Goal: Information Seeking & Learning: Learn about a topic

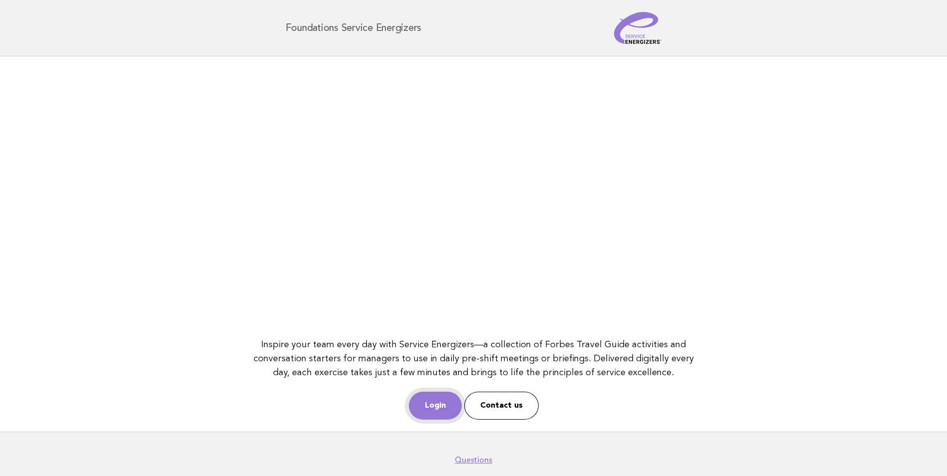
click at [432, 409] on link "Login" at bounding box center [435, 406] width 53 height 28
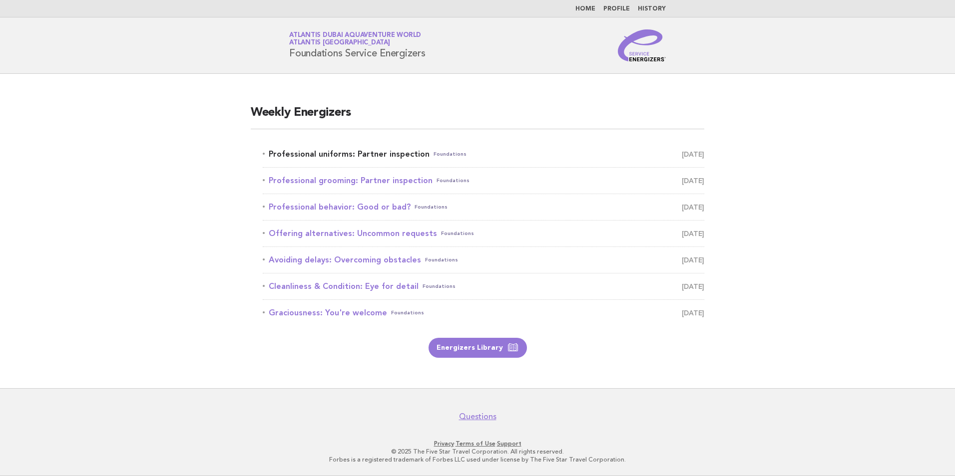
click at [405, 159] on link "Professional uniforms: Partner inspection Foundations October 1" at bounding box center [483, 154] width 441 height 14
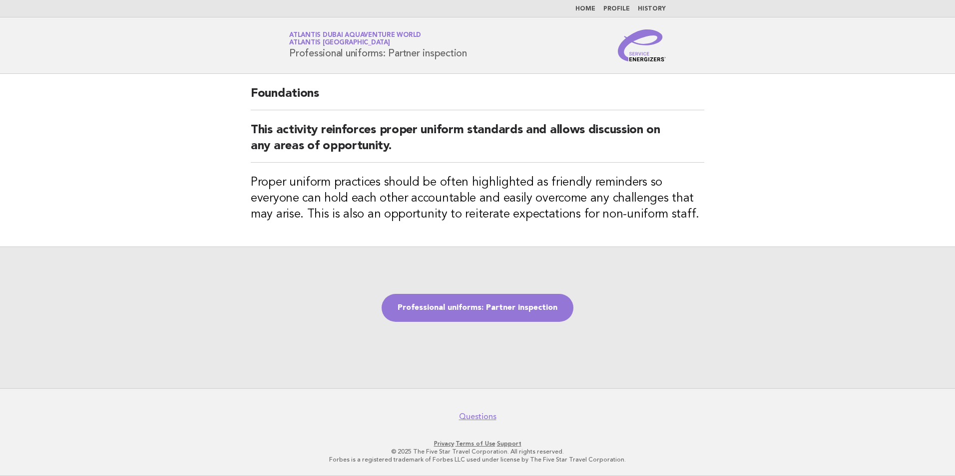
drag, startPoint x: 291, startPoint y: 52, endPoint x: 468, endPoint y: 56, distance: 177.8
click at [467, 56] on h1 "Service Energizers Atlantis Dubai Aquaventure World Atlantis Dubai Professional…" at bounding box center [378, 45] width 178 height 26
drag, startPoint x: 468, startPoint y: 56, endPoint x: 449, endPoint y: 51, distance: 19.6
copy h1 "Professional uniforms: Partner inspection"
